Goal: Transaction & Acquisition: Register for event/course

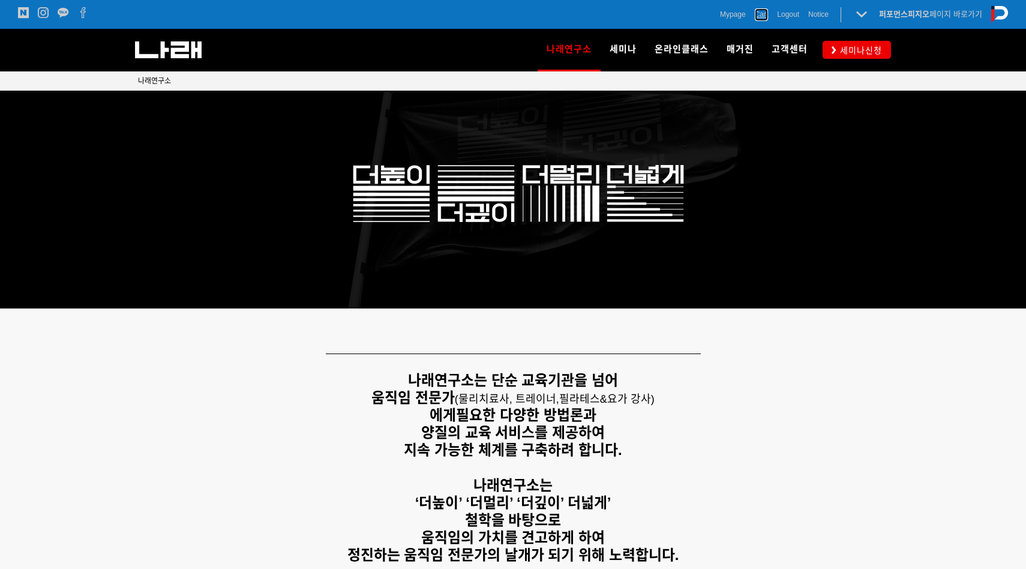
click at [755, 14] on span "Cart" at bounding box center [762, 14] width 14 height 12
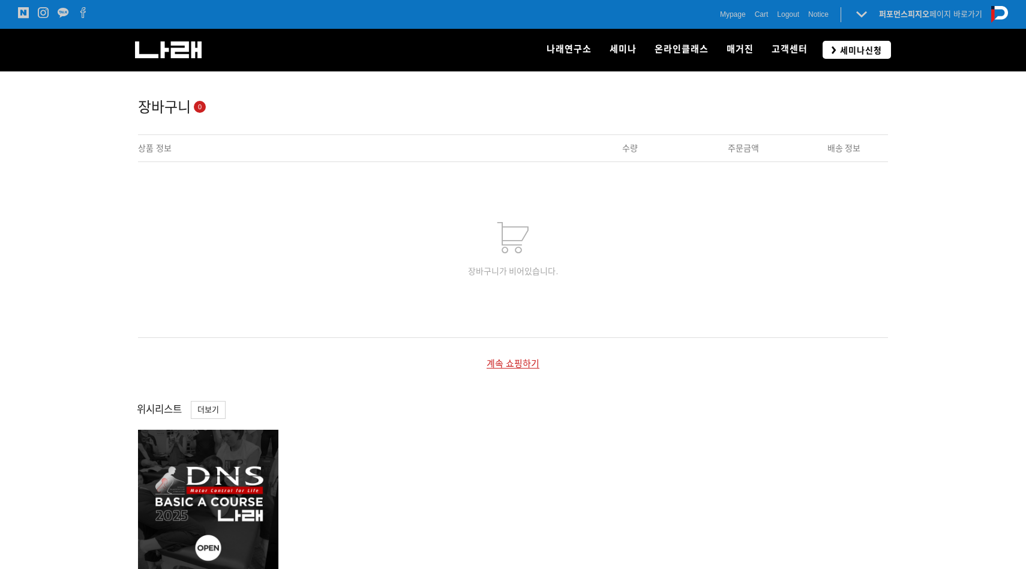
click at [856, 41] on link "세미나신청" at bounding box center [857, 49] width 68 height 17
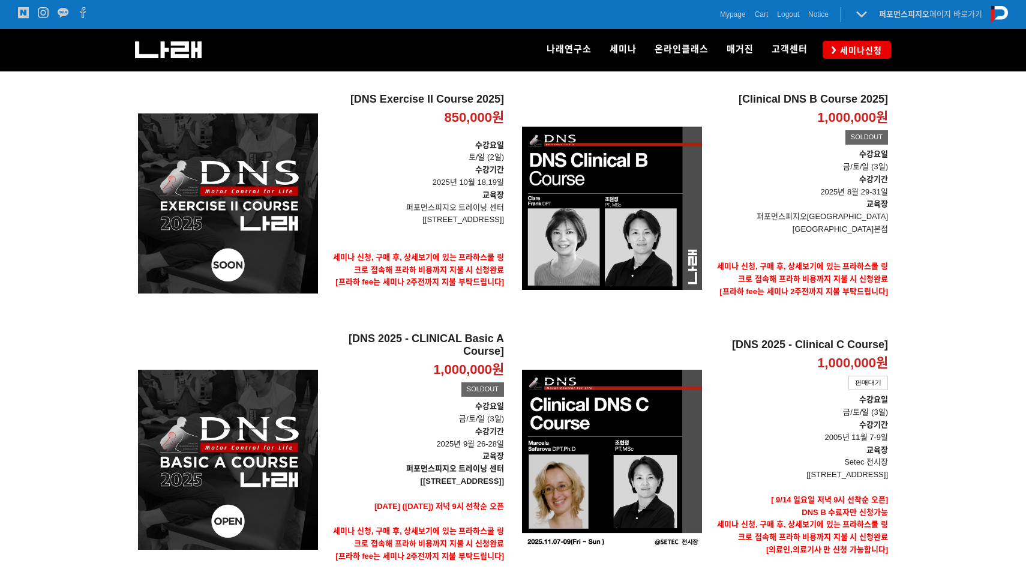
scroll to position [296, 0]
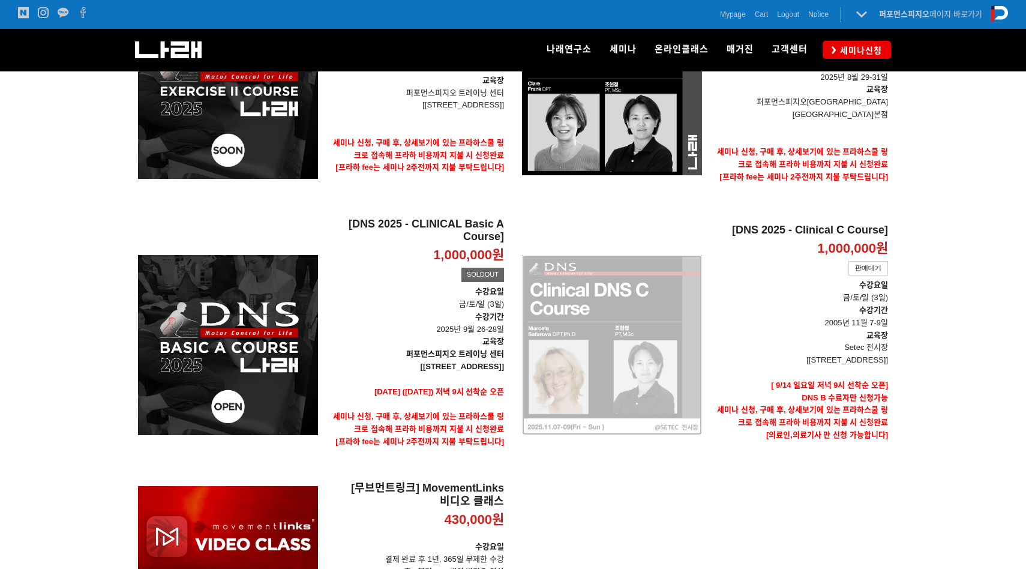
click at [670, 333] on div "[DNS 2025 - Clinical C Course] 1,000,000원 TIME SALE 판매대기" at bounding box center [612, 345] width 180 height 256
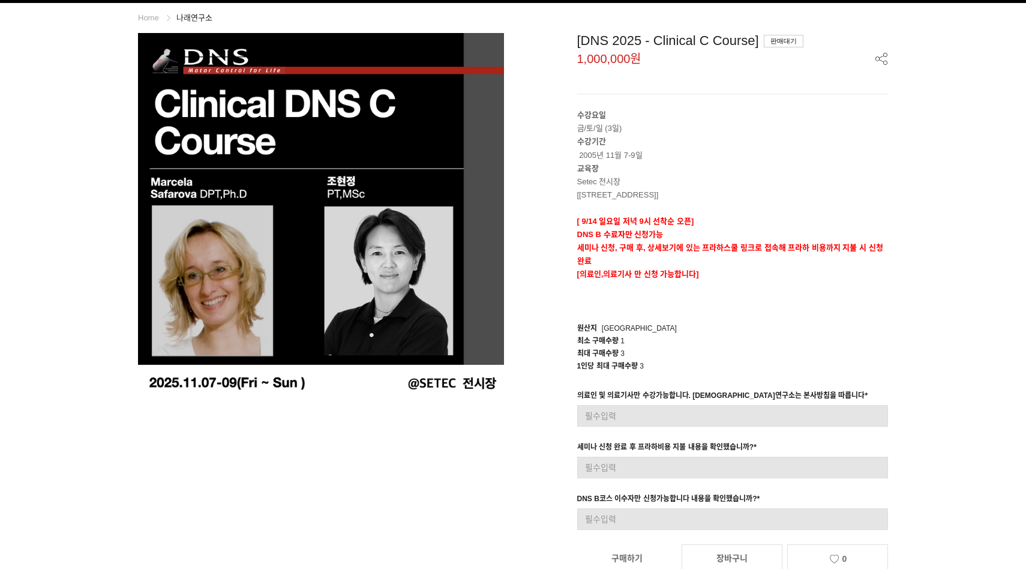
scroll to position [172, 0]
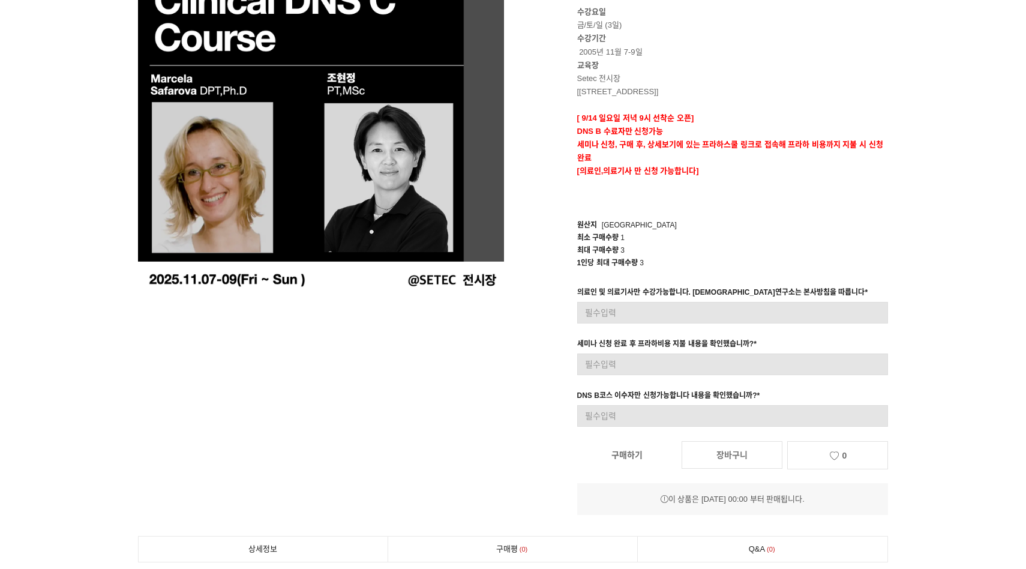
click at [732, 454] on link "장바구니" at bounding box center [732, 455] width 101 height 28
click at [836, 455] on icon at bounding box center [834, 455] width 11 height 9
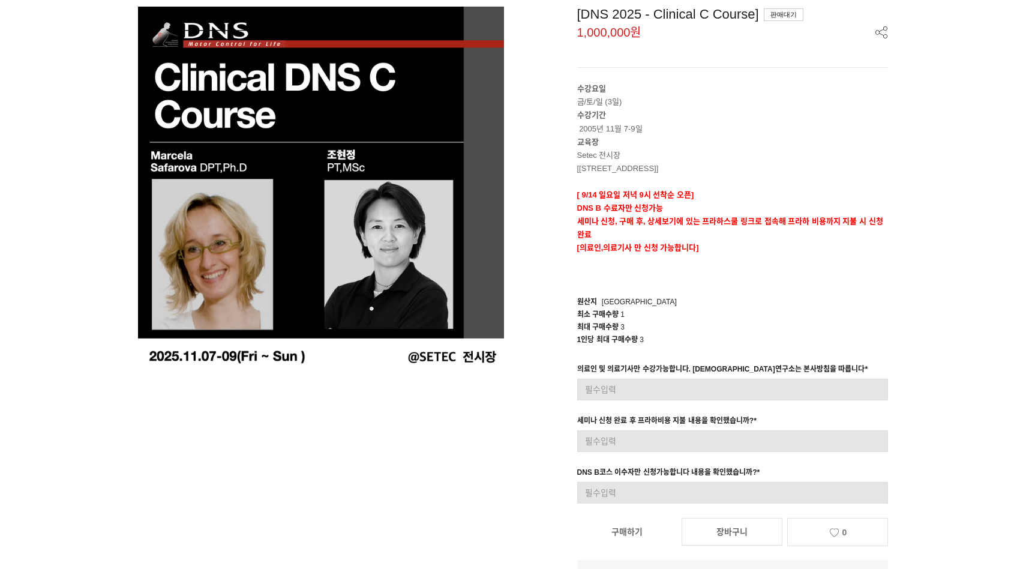
scroll to position [0, 0]
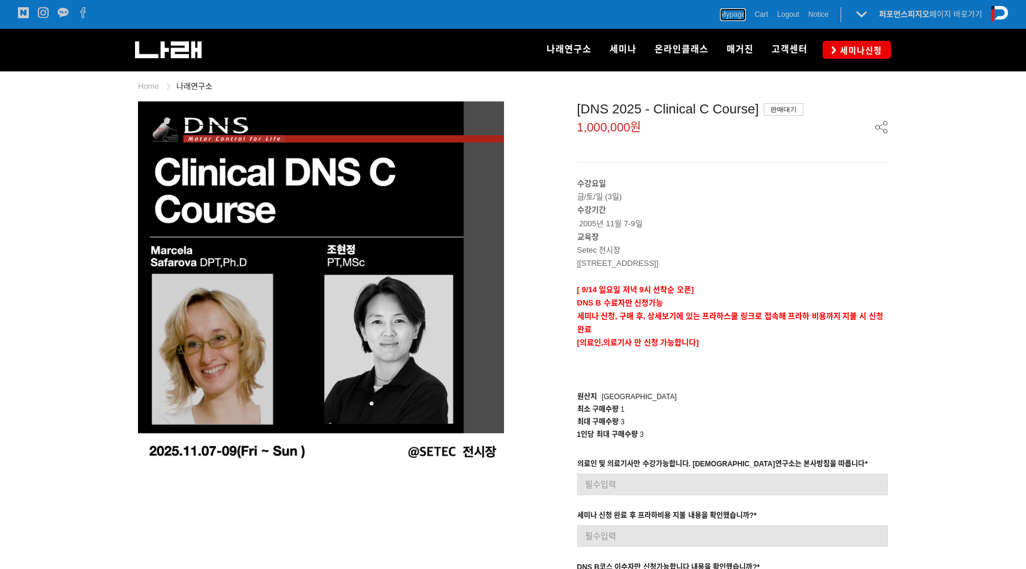
click at [734, 19] on span "Mypage" at bounding box center [733, 14] width 26 height 12
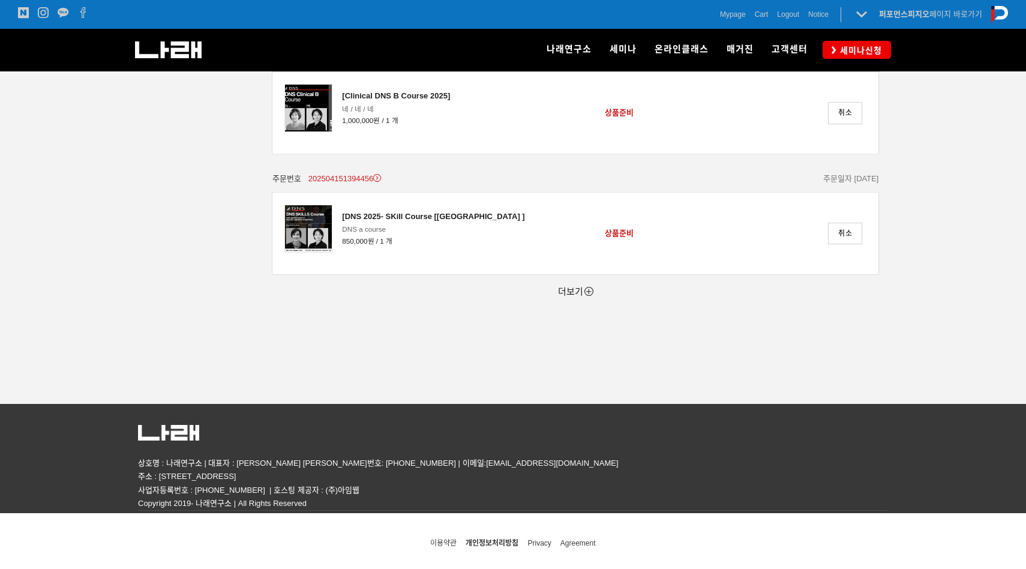
scroll to position [235, 0]
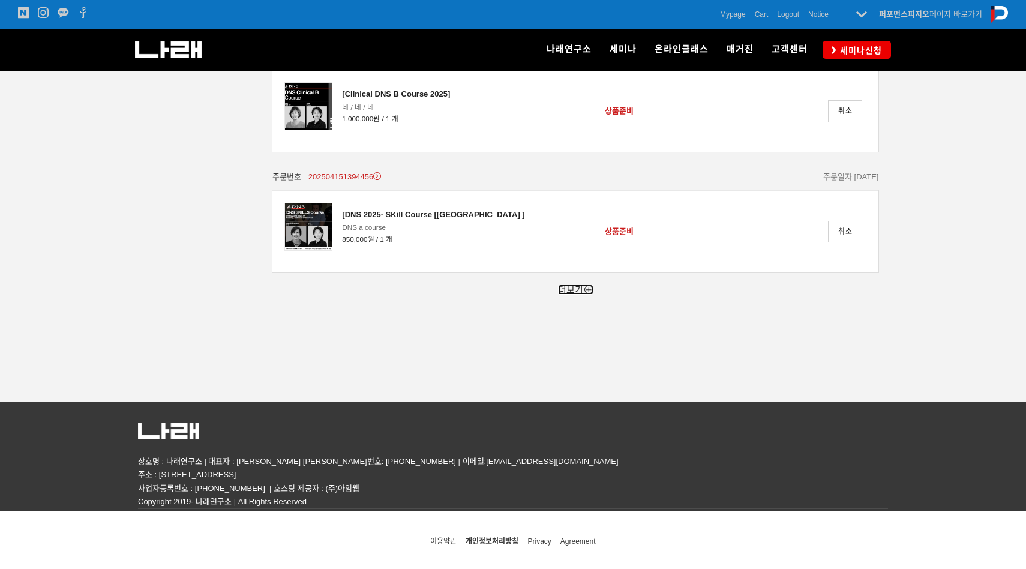
click at [584, 293] on link "더보기" at bounding box center [575, 289] width 35 height 10
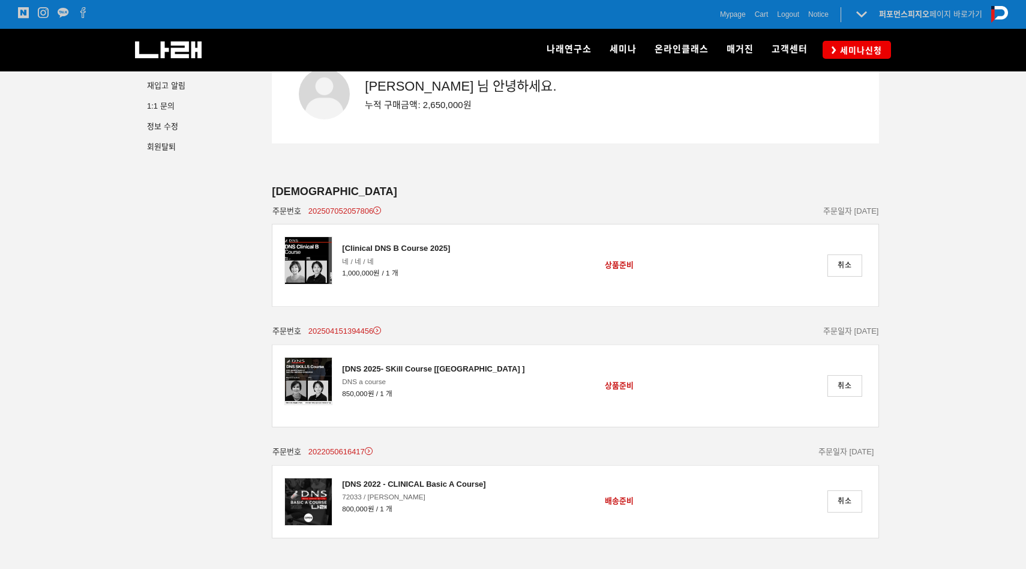
scroll to position [12, 0]
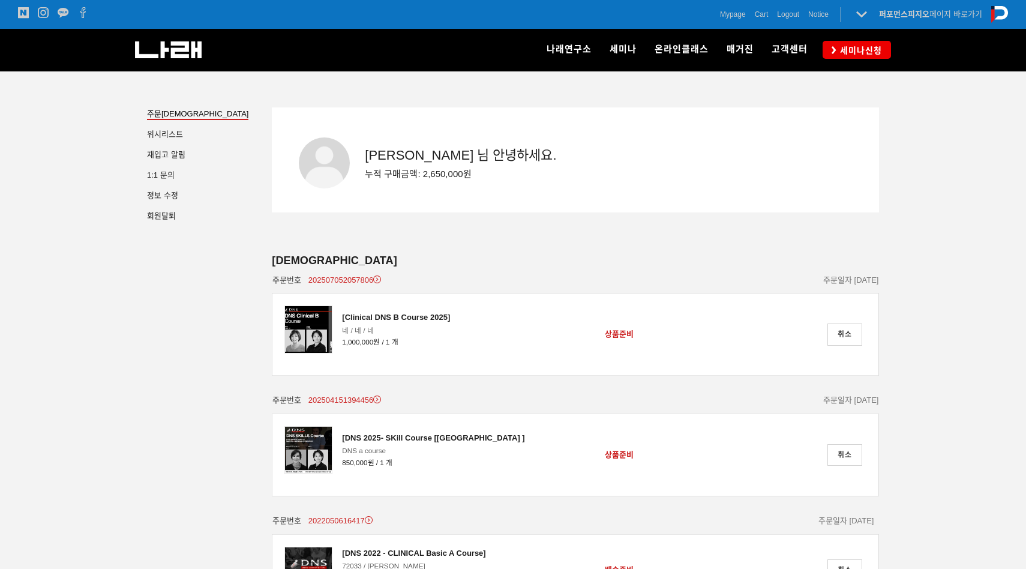
click at [185, 136] on li "위시 리스트" at bounding box center [200, 134] width 107 height 13
click at [171, 134] on span "리스트" at bounding box center [172, 134] width 22 height 9
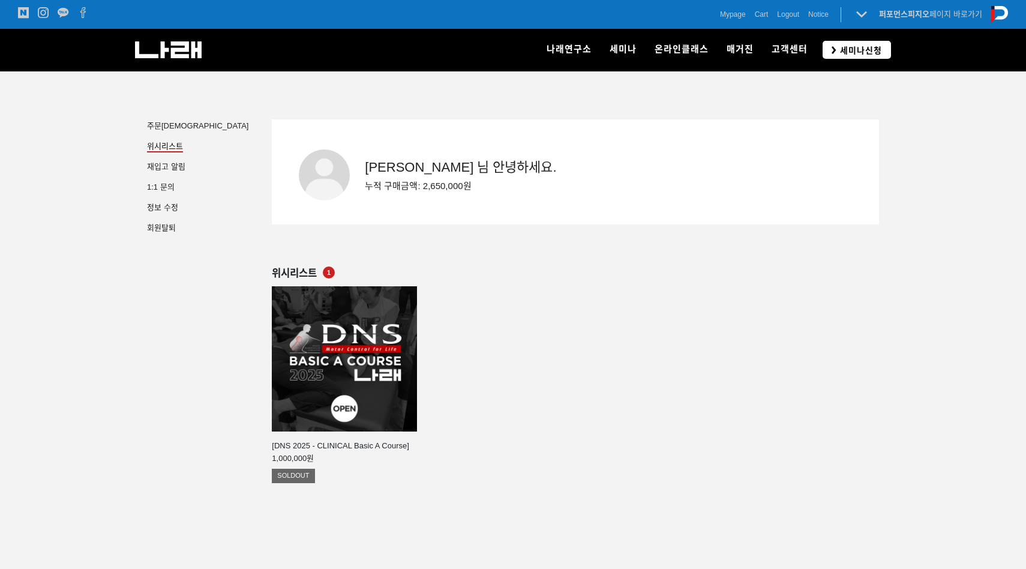
click at [854, 49] on span "세미나신청" at bounding box center [860, 50] width 46 height 12
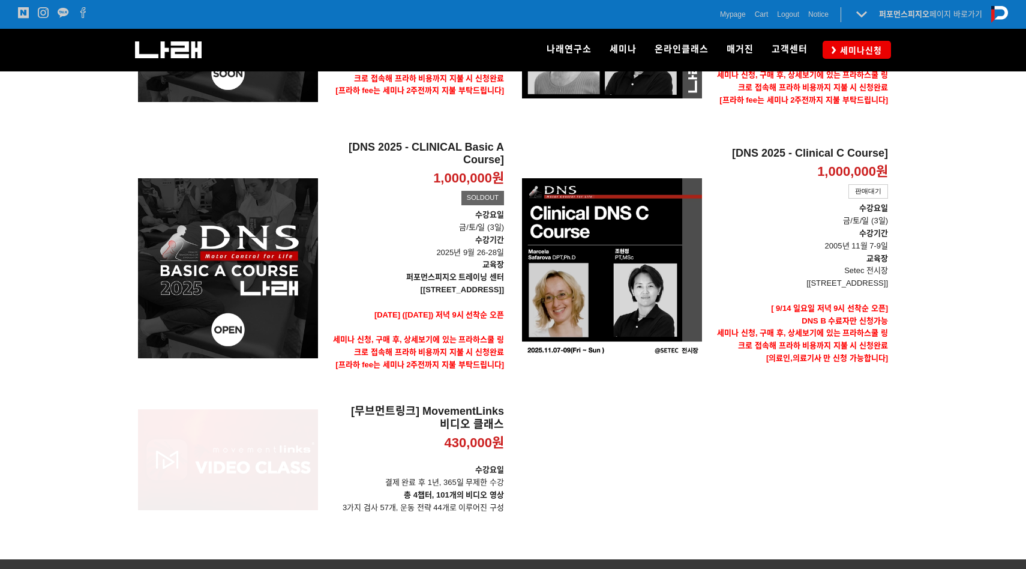
scroll to position [479, 0]
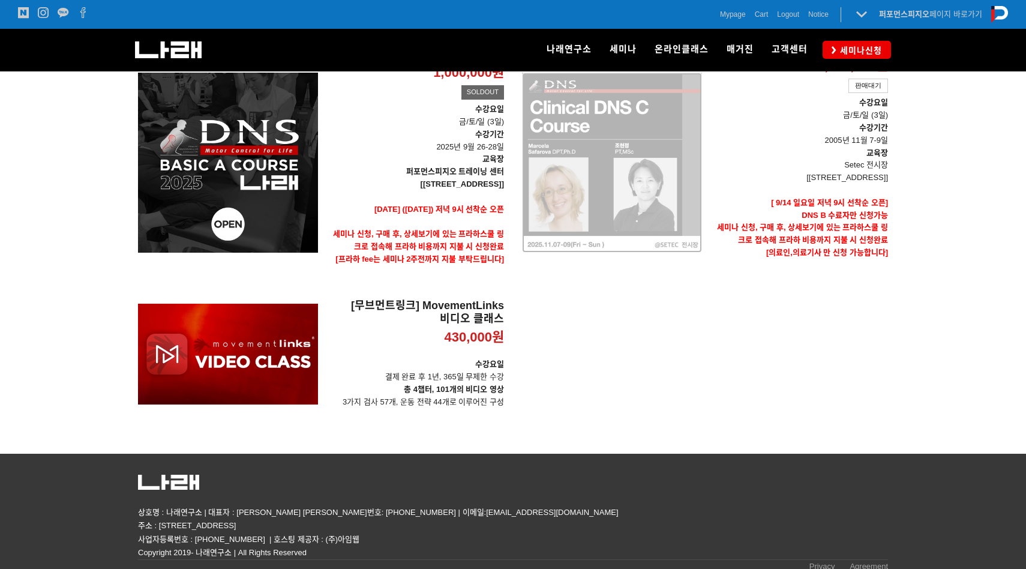
click at [654, 186] on div "[DNS 2025 - Clinical C Course] 1,000,000원 TIME SALE 판매대기" at bounding box center [612, 163] width 180 height 256
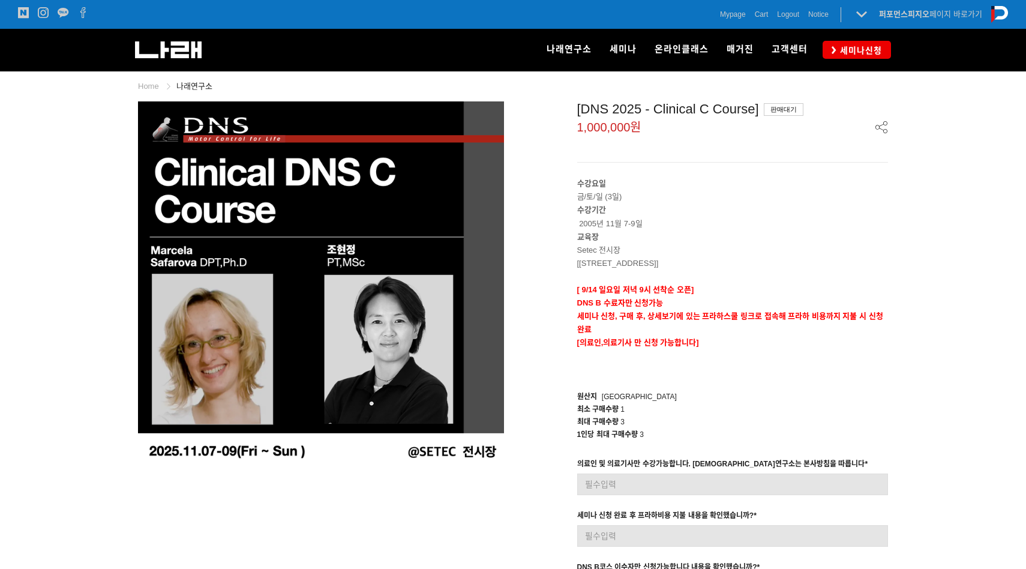
scroll to position [322, 0]
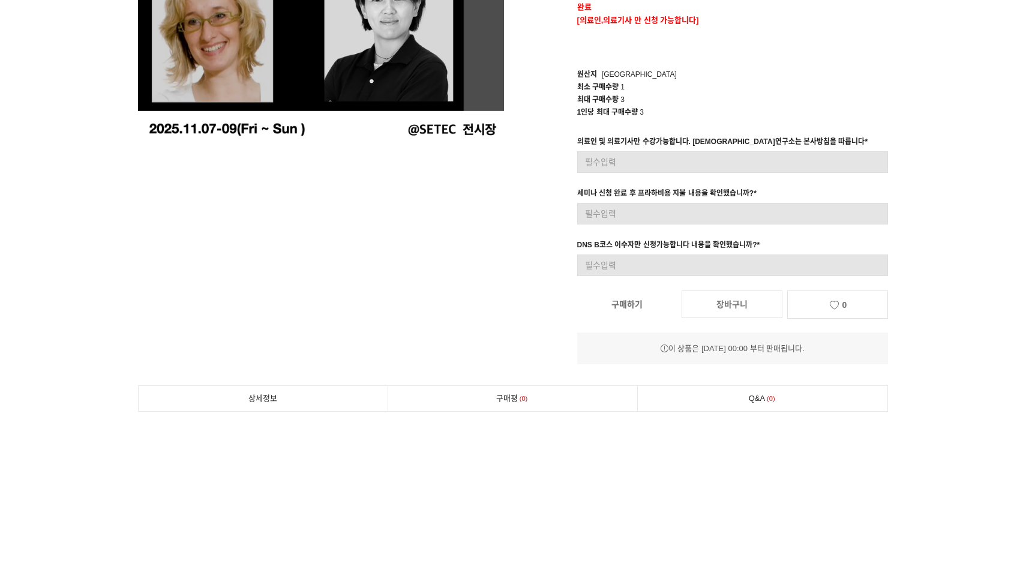
click at [724, 306] on link "장바구니" at bounding box center [732, 304] width 101 height 28
click at [861, 307] on link "0" at bounding box center [837, 304] width 101 height 28
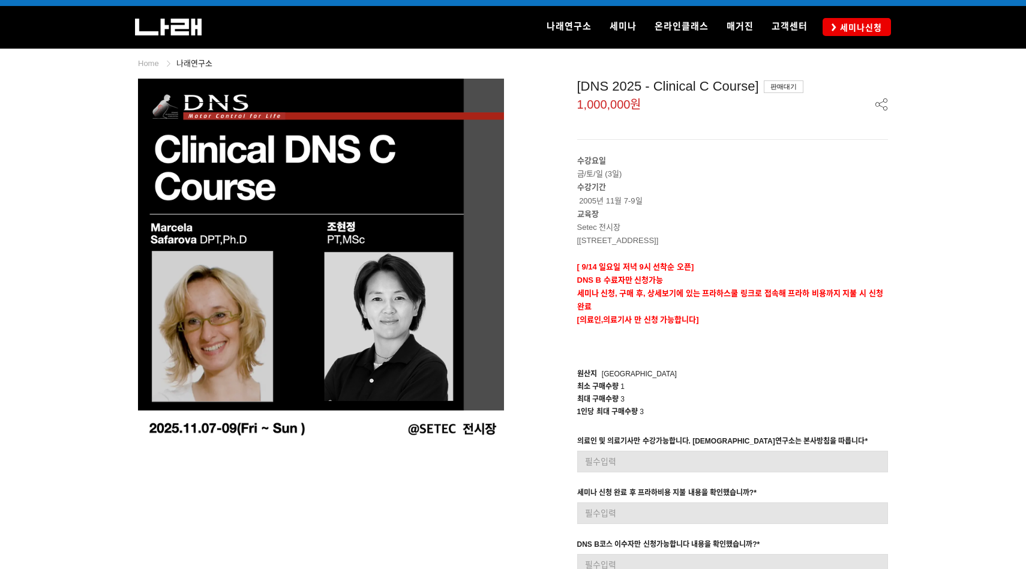
scroll to position [15, 0]
